Goal: Task Accomplishment & Management: Manage account settings

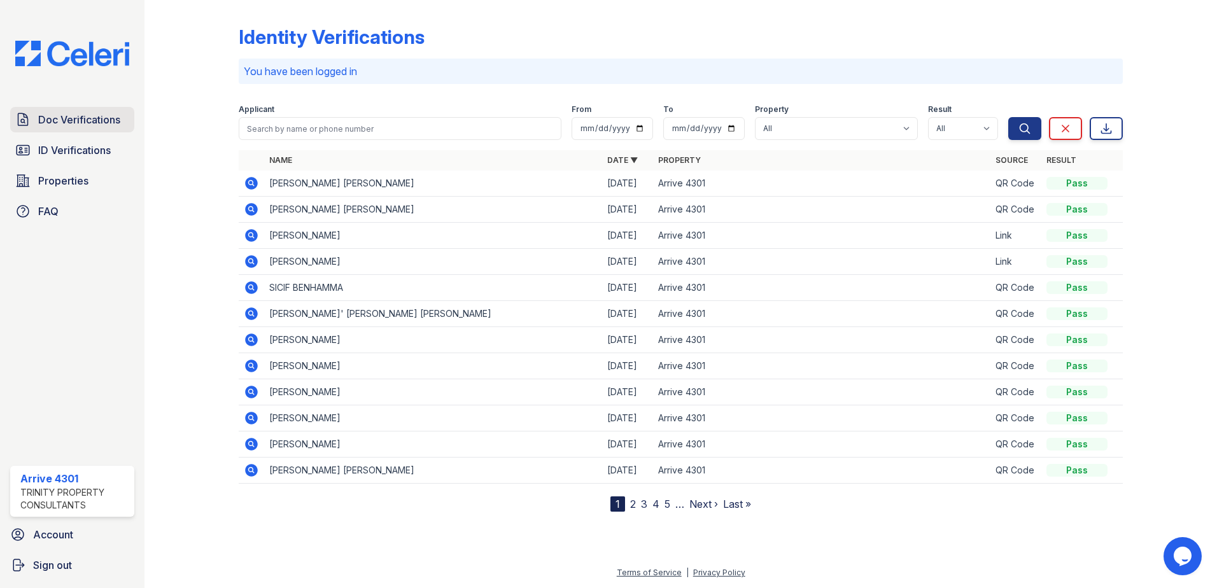
click at [67, 122] on span "Doc Verifications" at bounding box center [79, 119] width 82 height 15
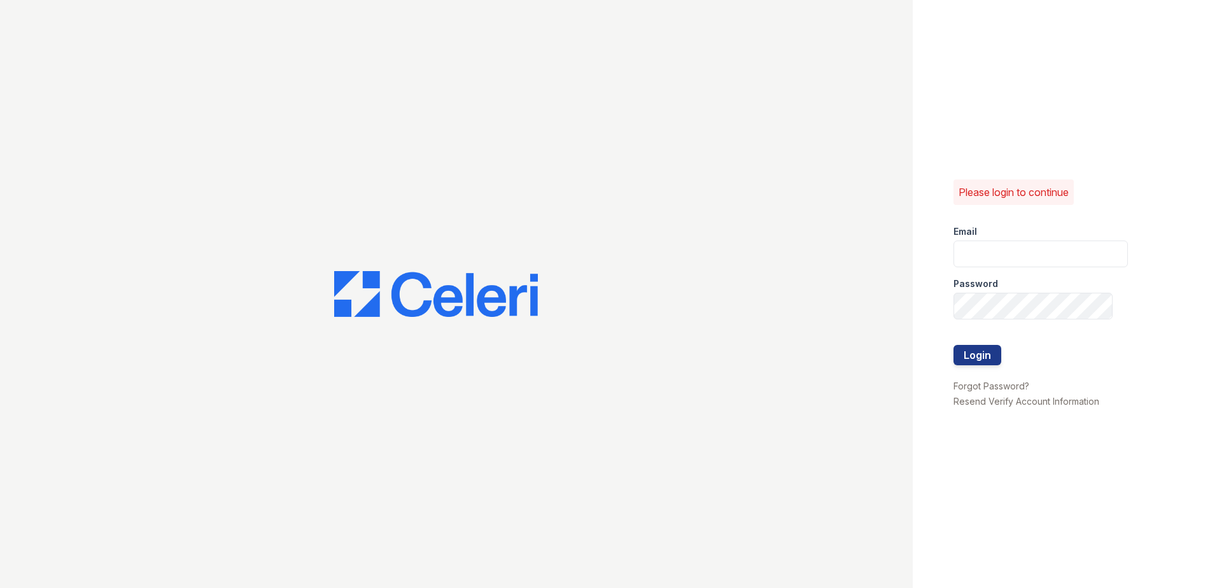
type input "arrive4301@trinity-pm.com"
click at [956, 356] on button "Login" at bounding box center [977, 355] width 48 height 20
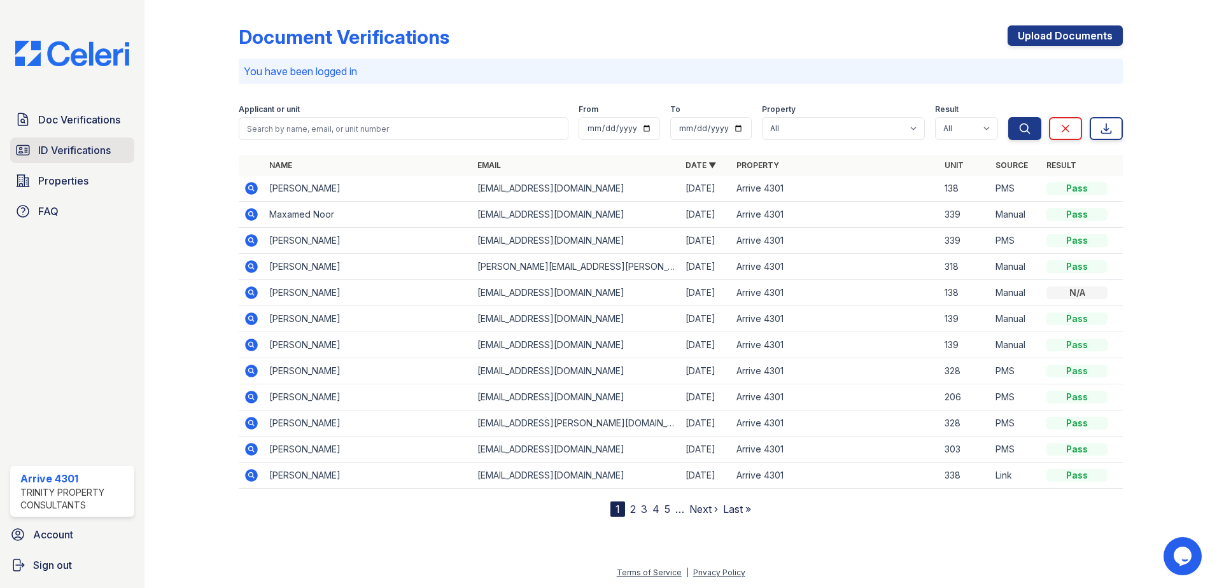
click at [52, 153] on span "ID Verifications" at bounding box center [74, 150] width 73 height 15
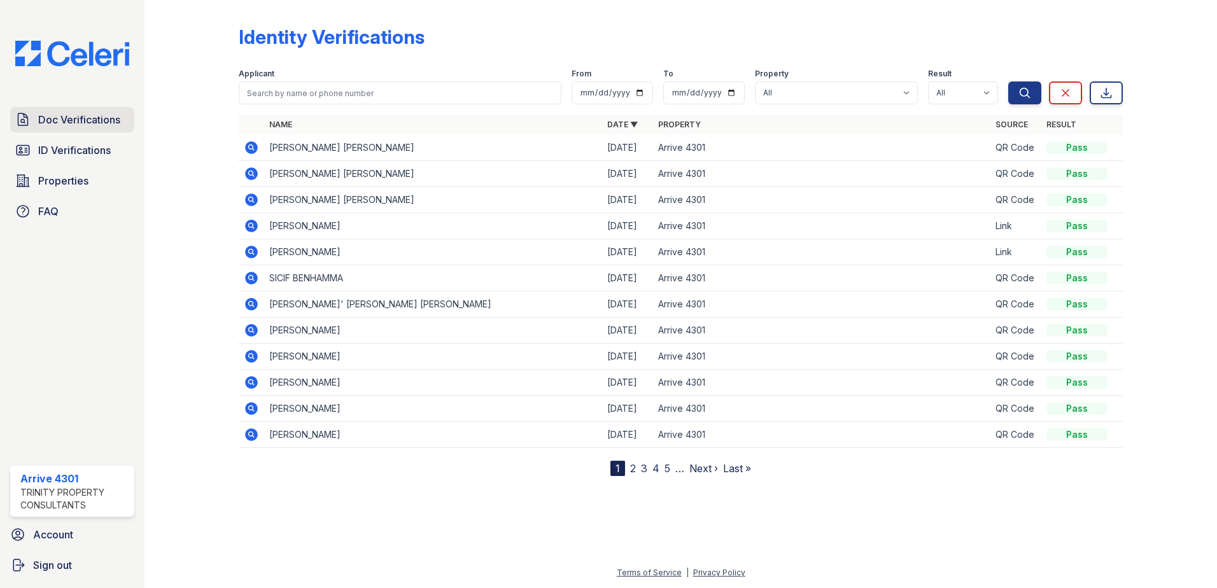
click at [71, 120] on span "Doc Verifications" at bounding box center [79, 119] width 82 height 15
